Goal: Task Accomplishment & Management: Manage account settings

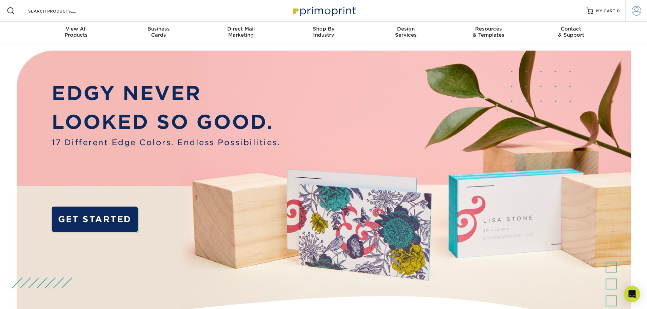
click at [636, 13] on span at bounding box center [637, 11] width 10 height 10
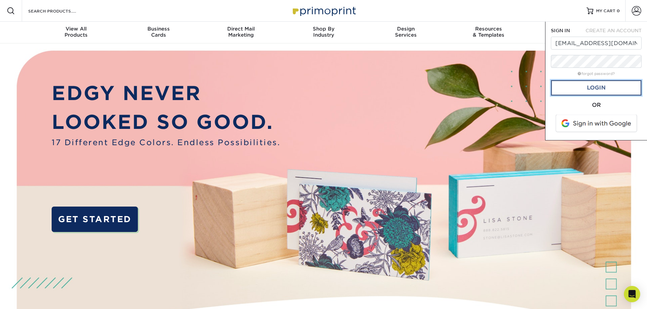
click at [595, 89] on link "Login" at bounding box center [596, 88] width 91 height 16
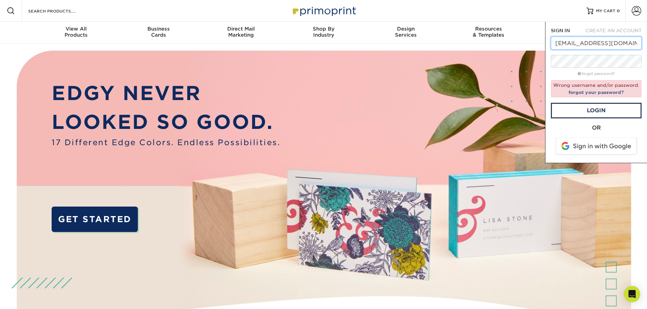
drag, startPoint x: 573, startPoint y: 43, endPoint x: 528, endPoint y: 49, distance: 45.8
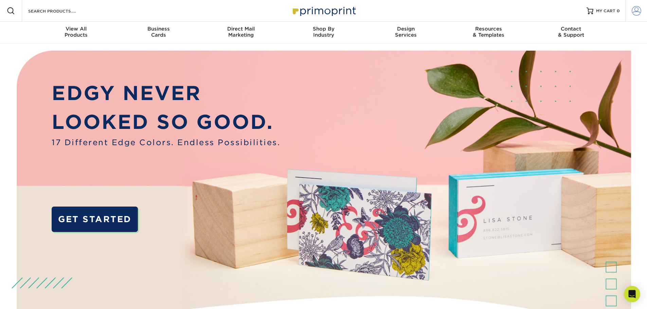
click at [641, 6] on link "Account" at bounding box center [636, 11] width 22 height 22
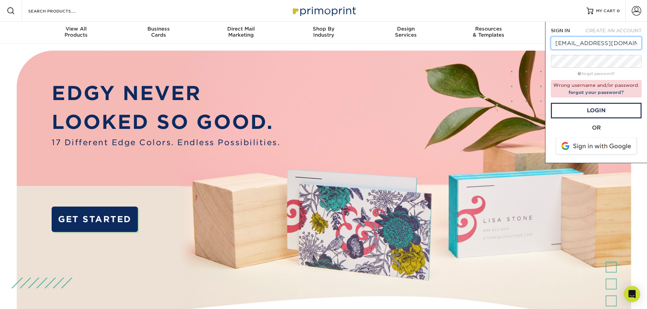
click at [572, 43] on input "epope@crumc.org" at bounding box center [596, 43] width 91 height 13
drag, startPoint x: 572, startPoint y: 43, endPoint x: 541, endPoint y: 44, distance: 30.9
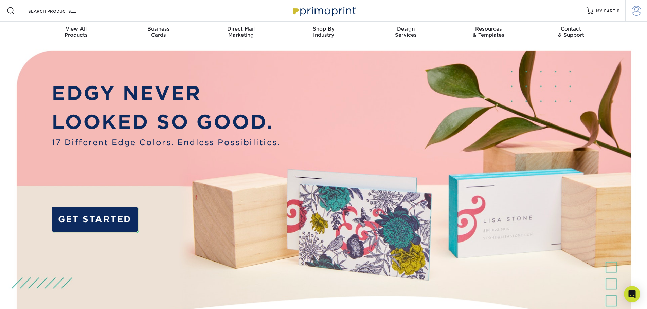
click at [636, 12] on span at bounding box center [637, 11] width 10 height 10
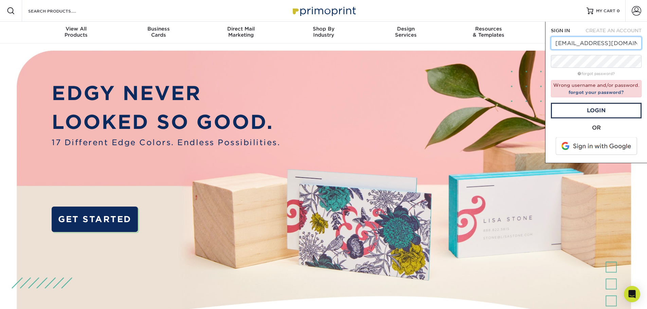
drag, startPoint x: 614, startPoint y: 42, endPoint x: 541, endPoint y: 42, distance: 73.0
click at [541, 42] on nav "Resources Menu Search Products Account SIGN IN CREATE AN ACCOUNT epope@crumc.or…" at bounding box center [323, 21] width 647 height 43
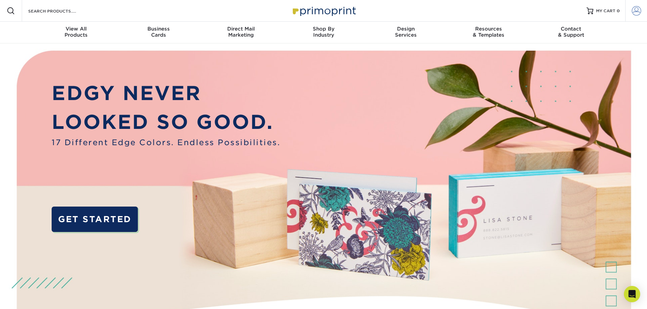
click at [637, 12] on span at bounding box center [637, 11] width 10 height 10
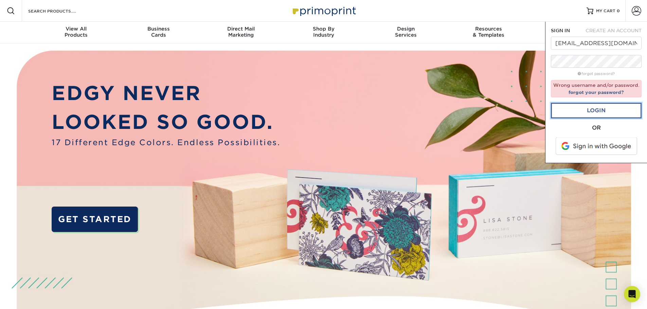
click at [606, 107] on link "Login" at bounding box center [596, 111] width 91 height 16
click at [585, 47] on input "epope@crumc.org" at bounding box center [596, 43] width 91 height 13
type input "[EMAIL_ADDRESS][DOMAIN_NAME]"
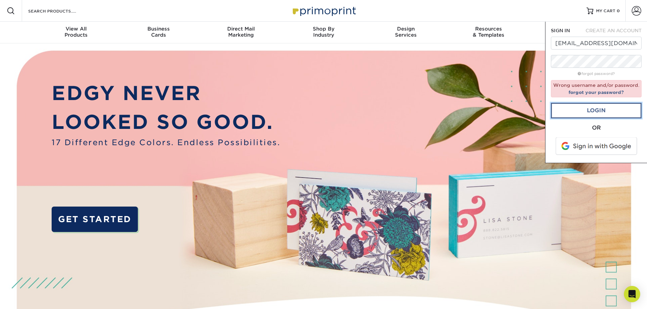
click at [595, 107] on link "Login" at bounding box center [596, 111] width 91 height 16
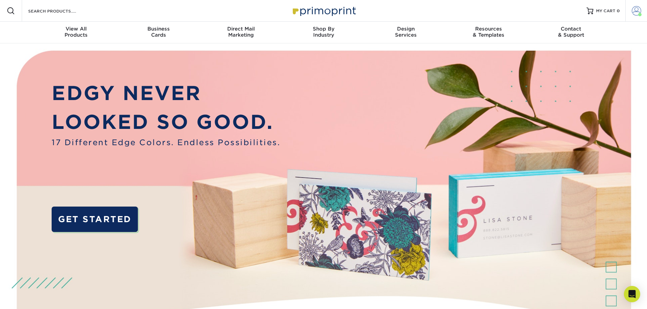
click at [637, 11] on span at bounding box center [637, 11] width 10 height 10
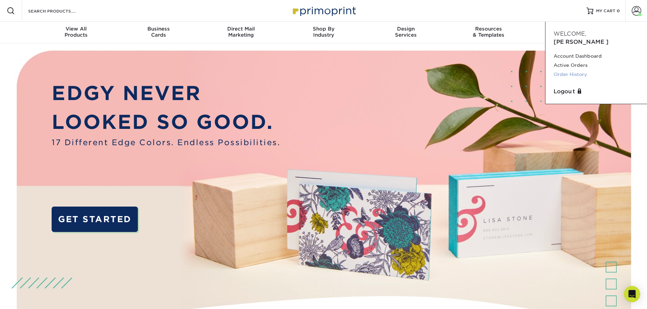
click at [569, 70] on link "Order History" at bounding box center [595, 74] width 85 height 9
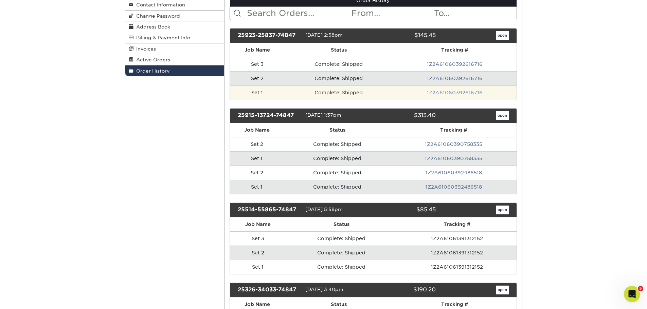
scroll to position [102, 0]
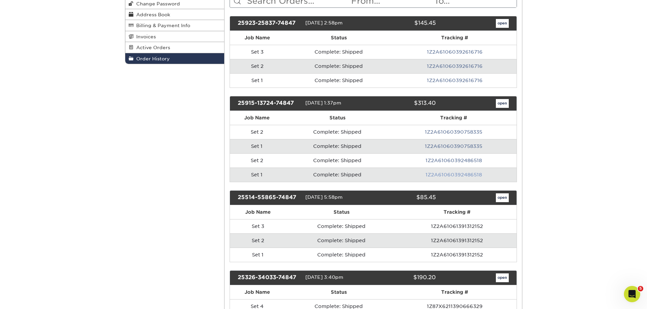
click at [446, 176] on link "1Z2A61060392486518" at bounding box center [453, 174] width 56 height 5
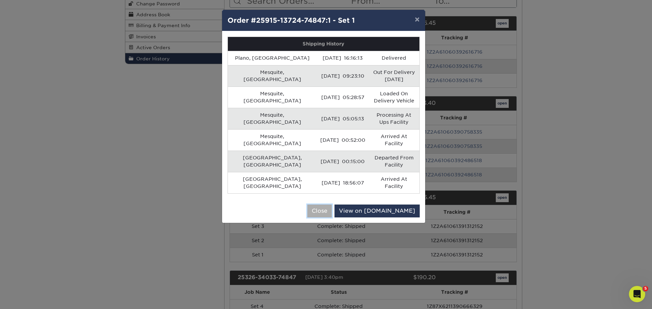
click at [332, 205] on button "Close" at bounding box center [319, 211] width 24 height 13
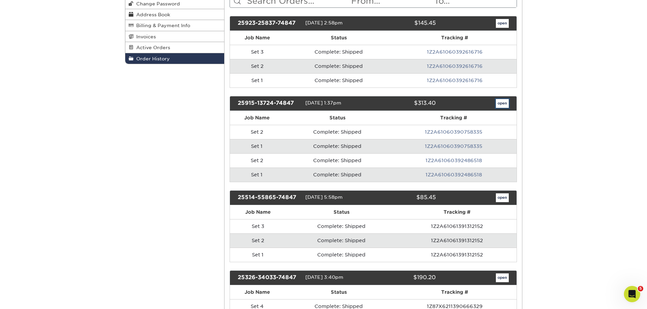
click at [499, 102] on link "open" at bounding box center [502, 103] width 13 height 9
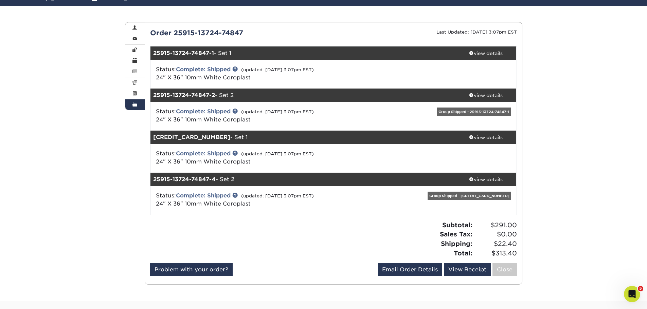
scroll to position [68, 0]
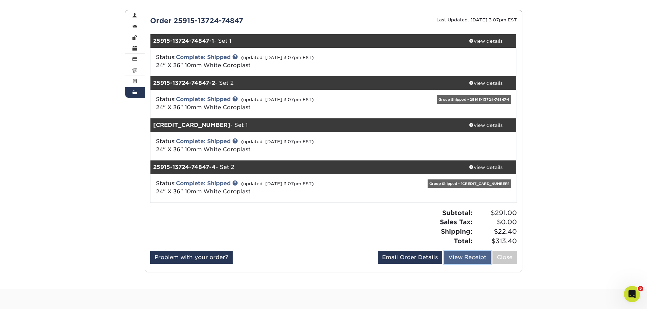
click at [460, 258] on link "View Receipt" at bounding box center [467, 257] width 47 height 13
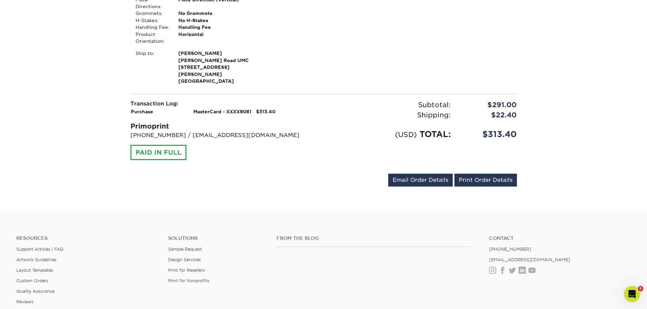
scroll to position [645, 0]
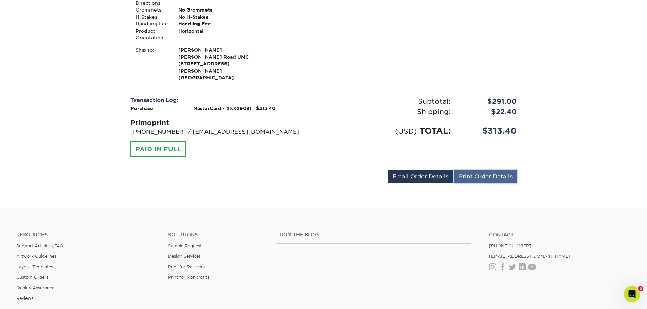
click at [477, 170] on link "Print Order Details" at bounding box center [485, 176] width 62 height 13
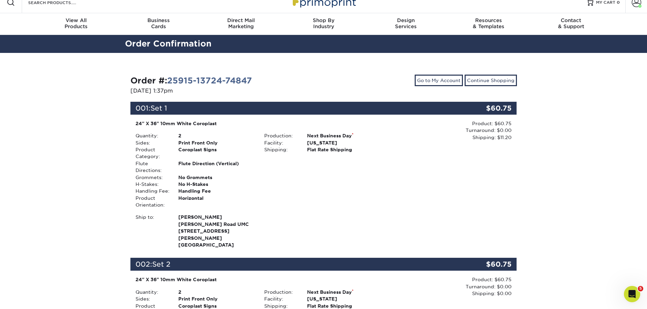
scroll to position [0, 0]
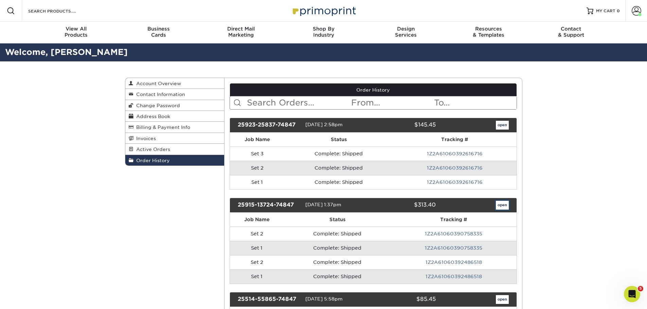
click at [505, 204] on link "open" at bounding box center [502, 205] width 13 height 9
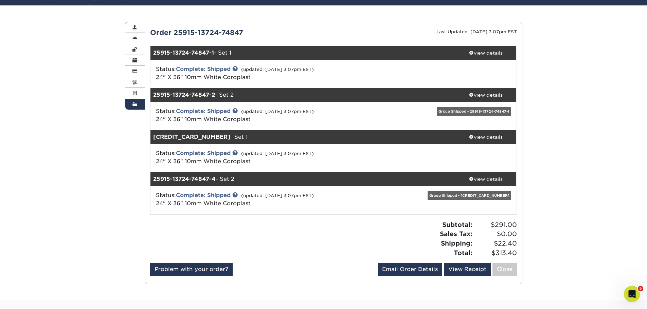
scroll to position [68, 0]
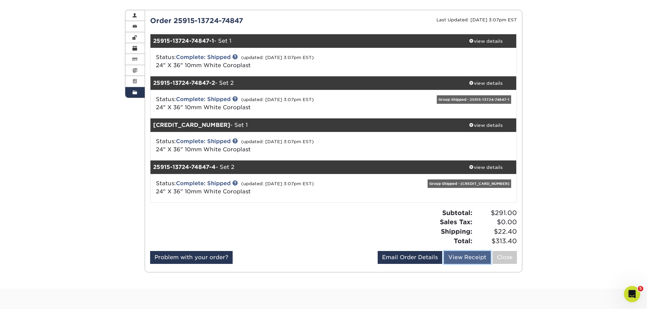
click at [466, 257] on link "View Receipt" at bounding box center [467, 257] width 47 height 13
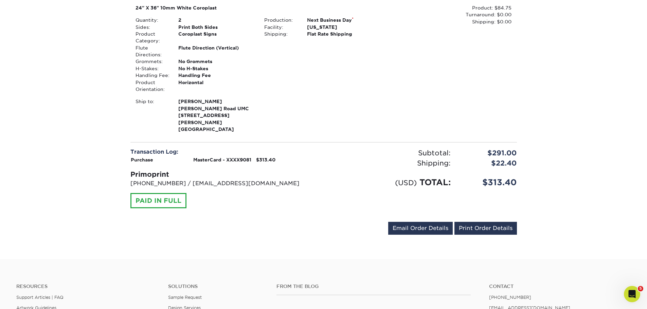
scroll to position [713, 0]
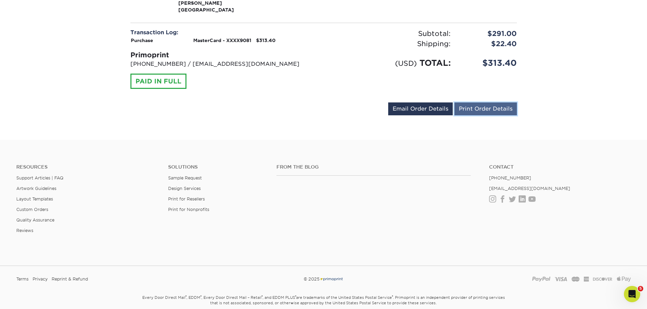
click at [472, 103] on link "Print Order Details" at bounding box center [485, 109] width 62 height 13
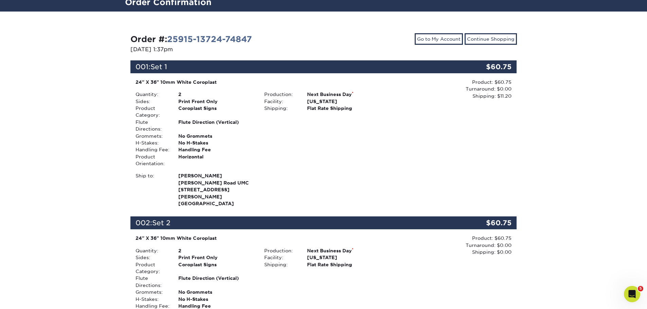
scroll to position [0, 0]
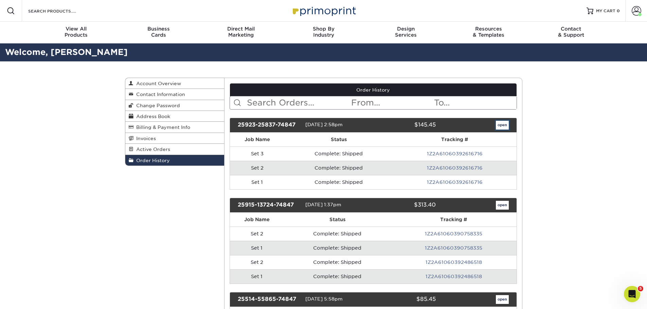
click at [501, 125] on link "open" at bounding box center [502, 125] width 13 height 9
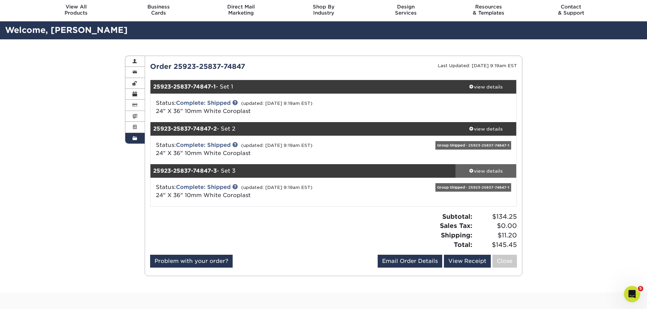
scroll to position [34, 0]
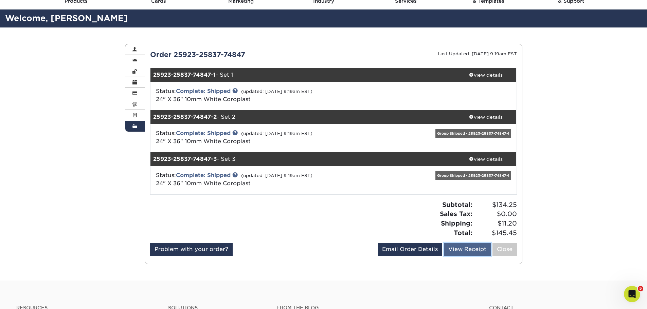
click at [466, 249] on link "View Receipt" at bounding box center [467, 249] width 47 height 13
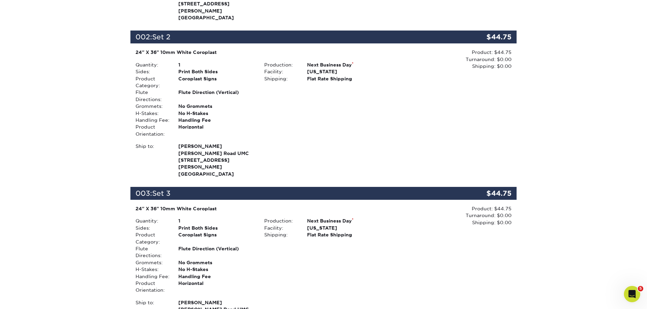
scroll to position [374, 0]
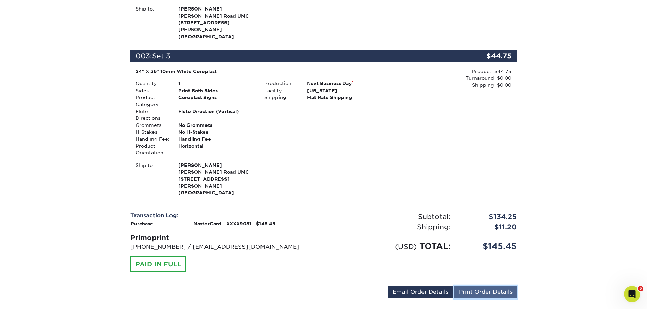
click at [476, 286] on link "Print Order Details" at bounding box center [485, 292] width 62 height 13
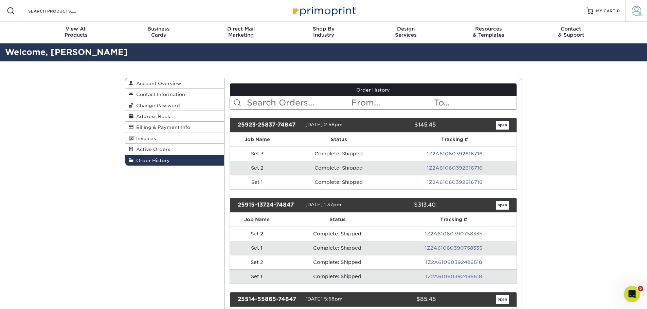
click at [636, 11] on span at bounding box center [637, 11] width 10 height 10
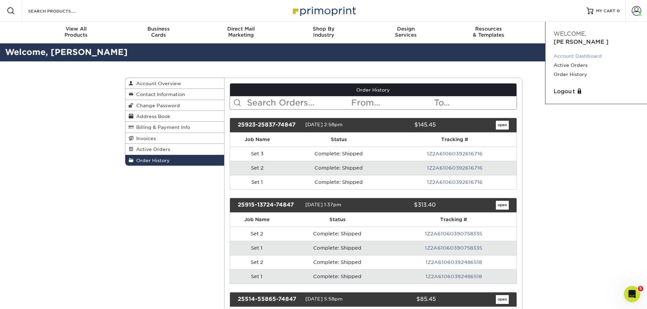
click at [570, 52] on link "Account Dashboard" at bounding box center [595, 56] width 85 height 9
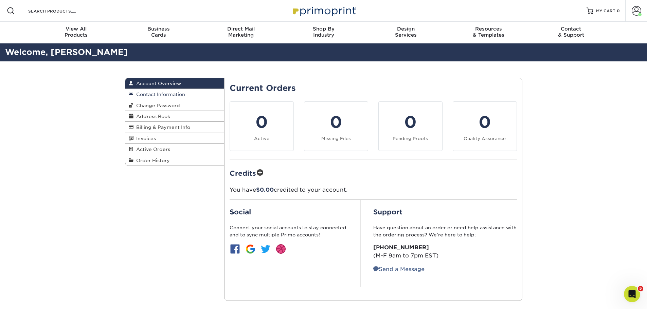
click at [153, 94] on span "Contact Information" at bounding box center [159, 94] width 52 height 5
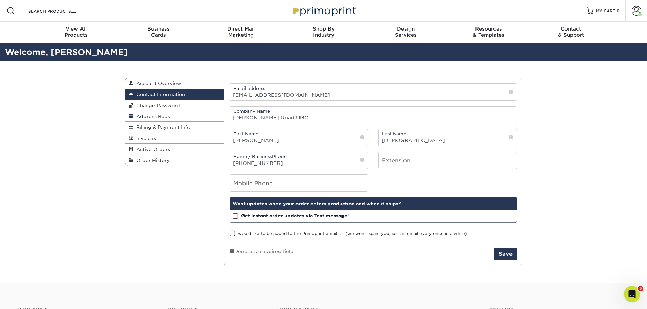
click at [152, 116] on span "Address Book" at bounding box center [151, 116] width 37 height 5
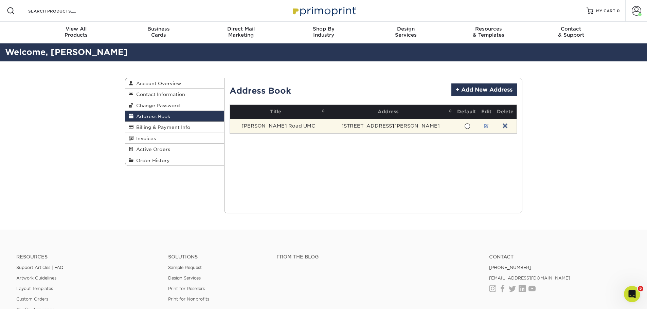
click at [484, 126] on link at bounding box center [486, 126] width 5 height 5
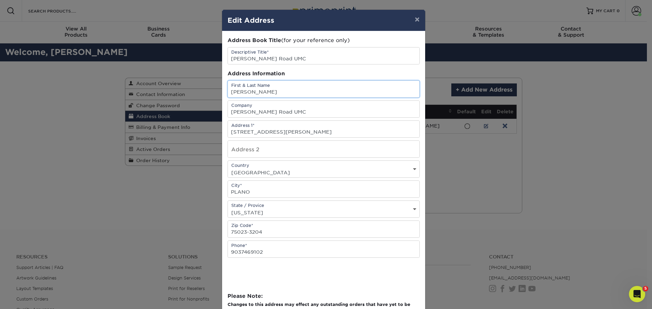
drag, startPoint x: 271, startPoint y: 93, endPoint x: 199, endPoint y: 89, distance: 72.1
click at [199, 89] on div "× Edit Address Address Book Title (for your reference only) Descriptive Title* …" at bounding box center [326, 154] width 652 height 309
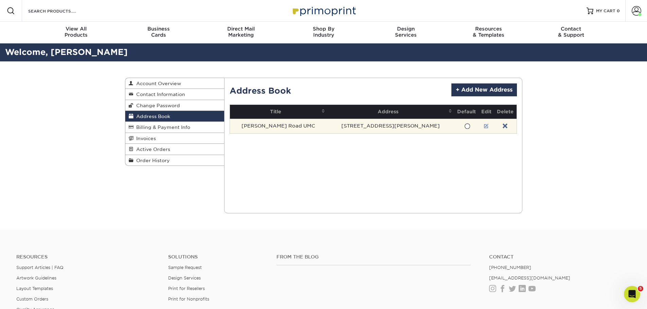
click at [484, 127] on link at bounding box center [486, 126] width 5 height 5
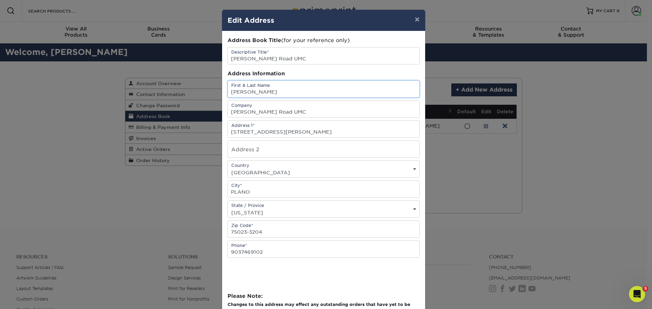
click at [246, 94] on input "Elise Pope" at bounding box center [324, 89] width 192 height 17
type input "[PERSON_NAME][DEMOGRAPHIC_DATA]"
click at [258, 253] on input "9037469102" at bounding box center [324, 249] width 192 height 17
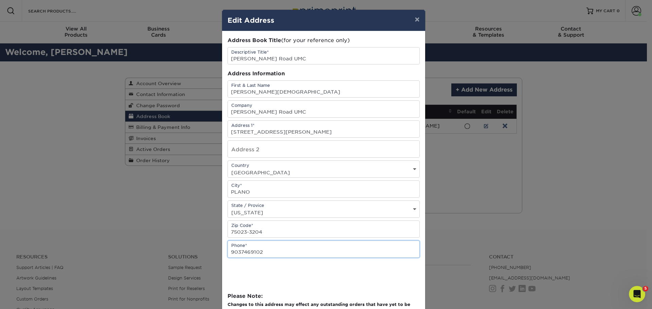
click at [258, 253] on input "9037469102" at bounding box center [324, 249] width 192 height 17
type input "2144031196"
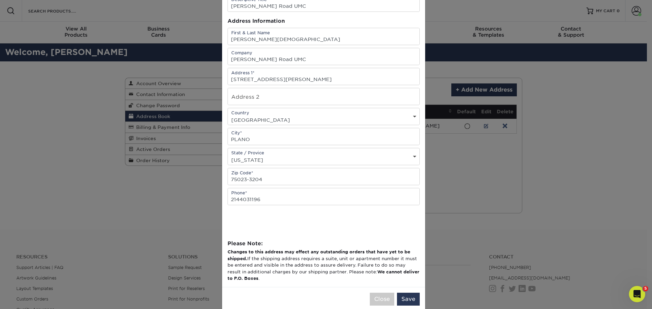
scroll to position [65, 0]
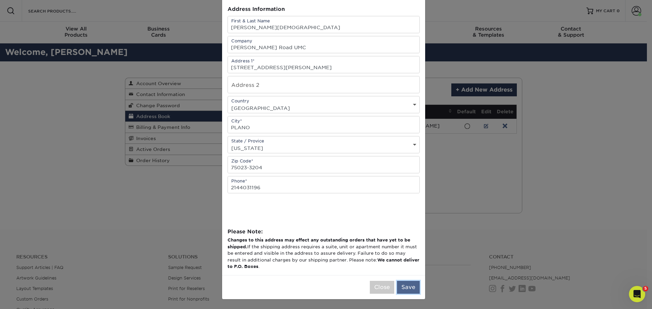
click at [408, 289] on button "Save" at bounding box center [408, 287] width 23 height 13
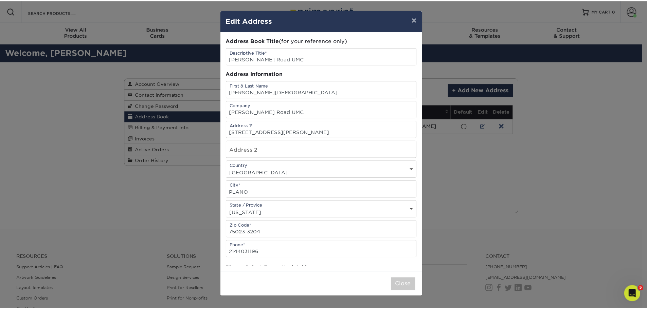
scroll to position [0, 0]
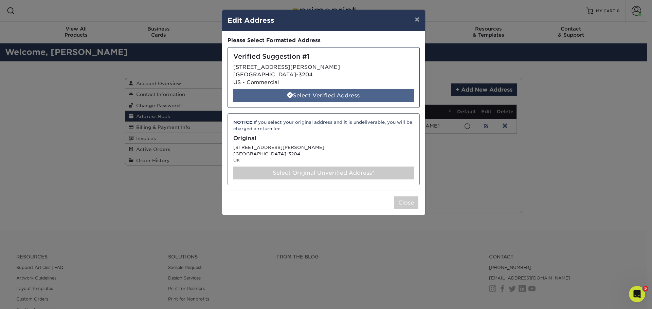
click at [315, 95] on div "Select Verified Address" at bounding box center [323, 95] width 181 height 13
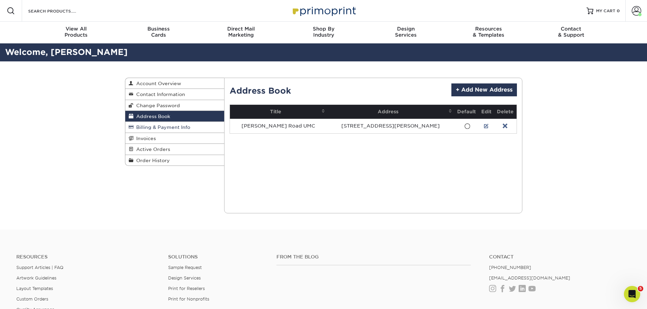
click at [184, 129] on span "Billing & Payment Info" at bounding box center [161, 127] width 57 height 5
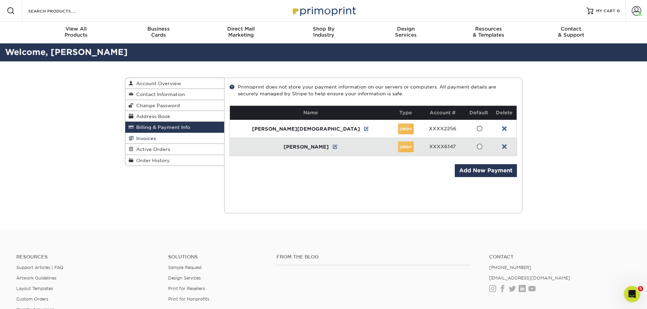
click at [181, 138] on link "Invoices" at bounding box center [174, 138] width 99 height 11
